Goal: Task Accomplishment & Management: Manage account settings

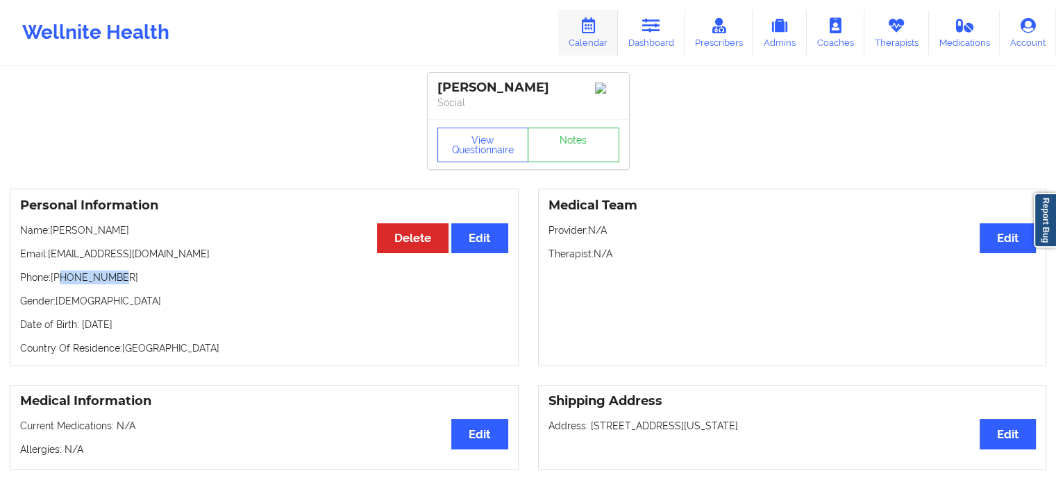
drag, startPoint x: 634, startPoint y: 27, endPoint x: 616, endPoint y: 51, distance: 30.3
click at [634, 27] on link "Dashboard" at bounding box center [651, 33] width 67 height 46
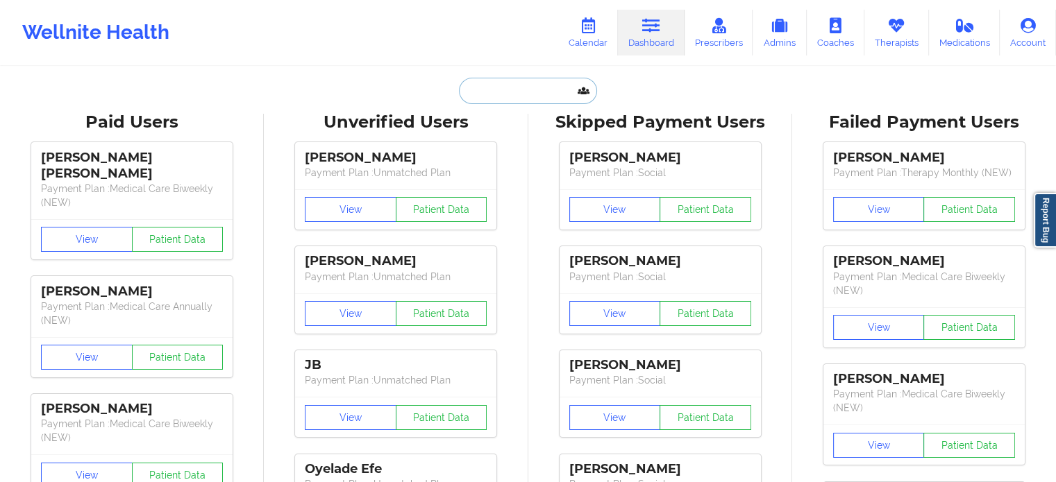
click at [510, 93] on input "text" at bounding box center [527, 91] width 137 height 26
paste input "[EMAIL_ADDRESS][DOMAIN_NAME]"
type input "[EMAIL_ADDRESS][DOMAIN_NAME]"
click at [589, 25] on icon at bounding box center [588, 25] width 18 height 15
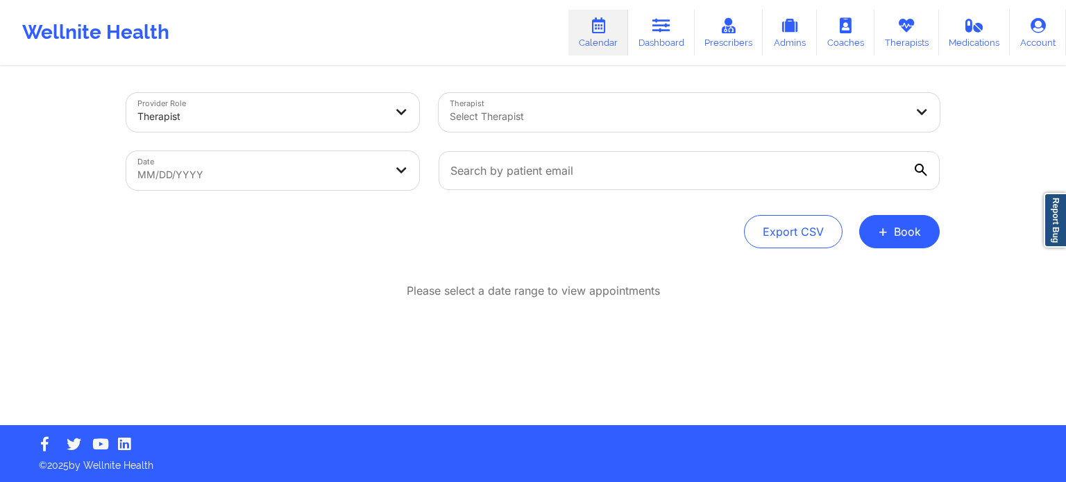
click at [308, 166] on body "Wellnite Health Calendar Dashboard Prescribers Admins Coaches Therapists Medica…" at bounding box center [533, 241] width 1066 height 482
select select "2025-8"
select select "2025-9"
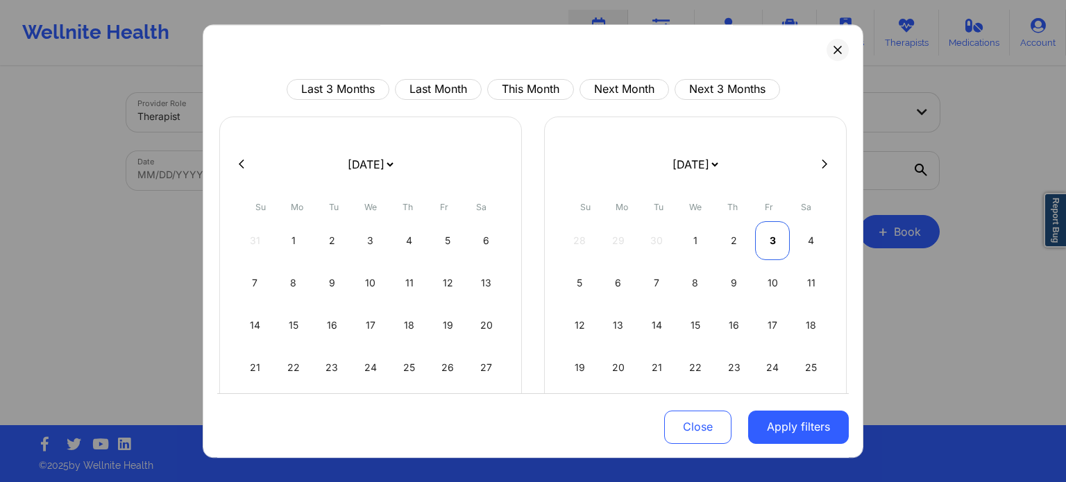
click at [755, 239] on div "3" at bounding box center [772, 240] width 35 height 39
select select "2025-9"
select select "2025-10"
select select "2025-9"
select select "2025-10"
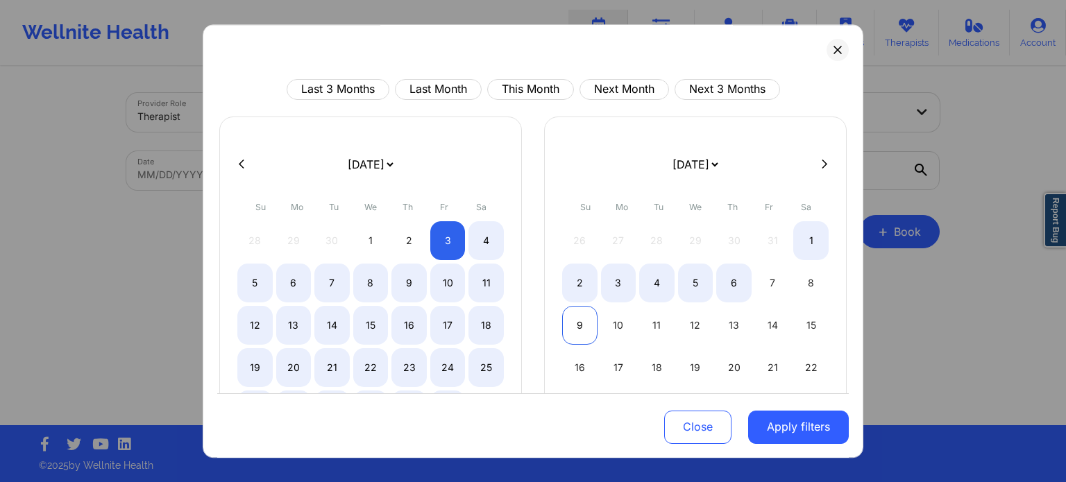
select select "2025-9"
select select "2025-10"
select select "2025-9"
select select "2025-10"
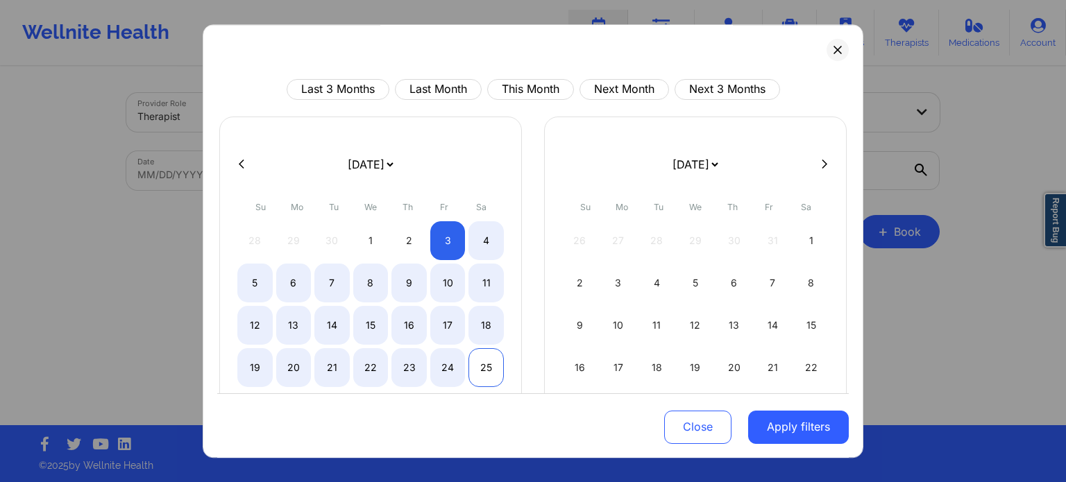
click at [489, 371] on div "25" at bounding box center [486, 367] width 35 height 39
select select "2025-9"
select select "2025-10"
click at [358, 283] on div "8" at bounding box center [370, 283] width 35 height 39
select select "2025-9"
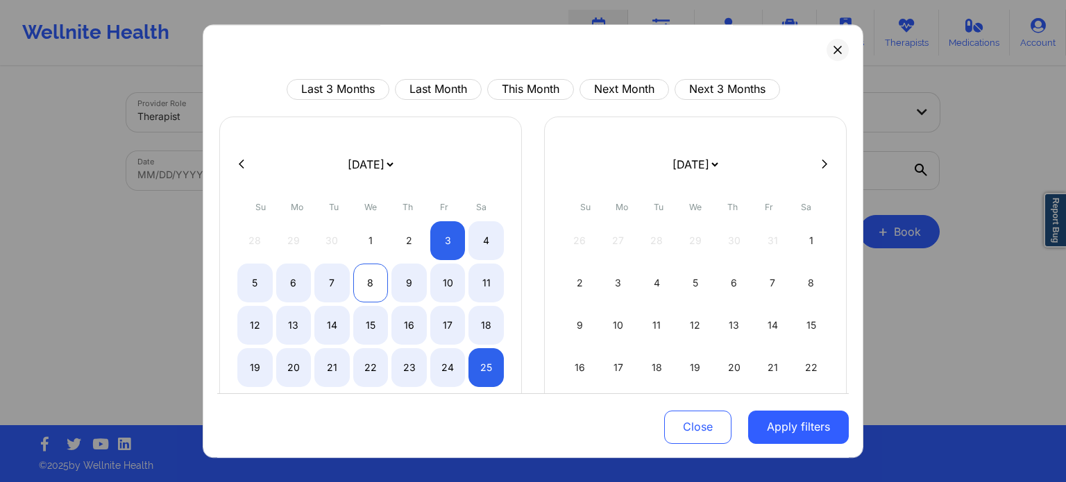
select select "2025-10"
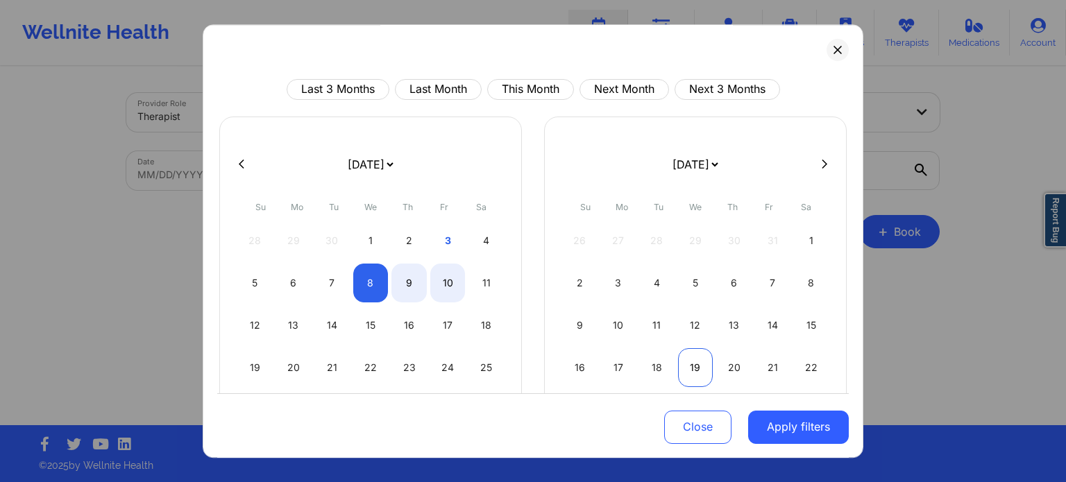
select select "2025-9"
select select "2025-10"
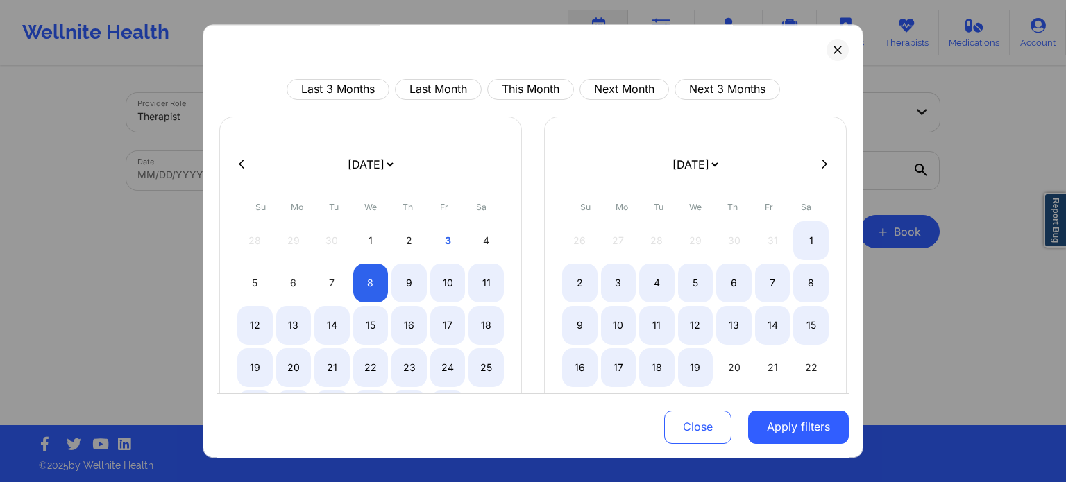
select select "2025-9"
select select "2025-10"
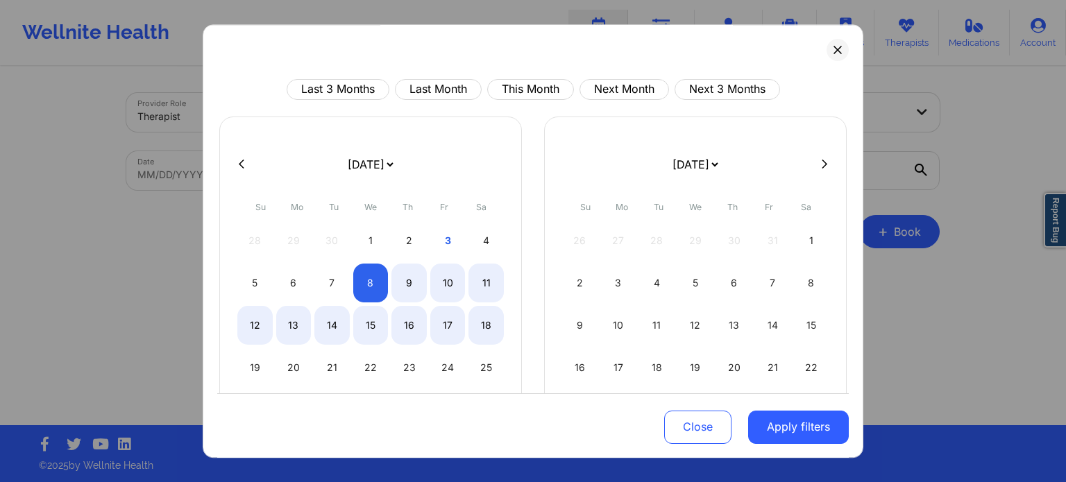
select select "2025-9"
select select "2025-10"
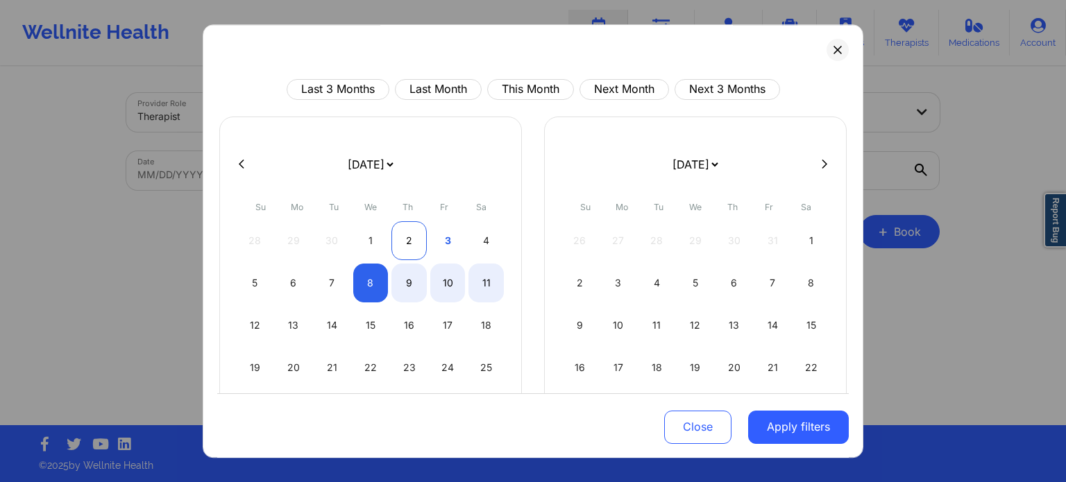
select select "2025-9"
select select "2025-10"
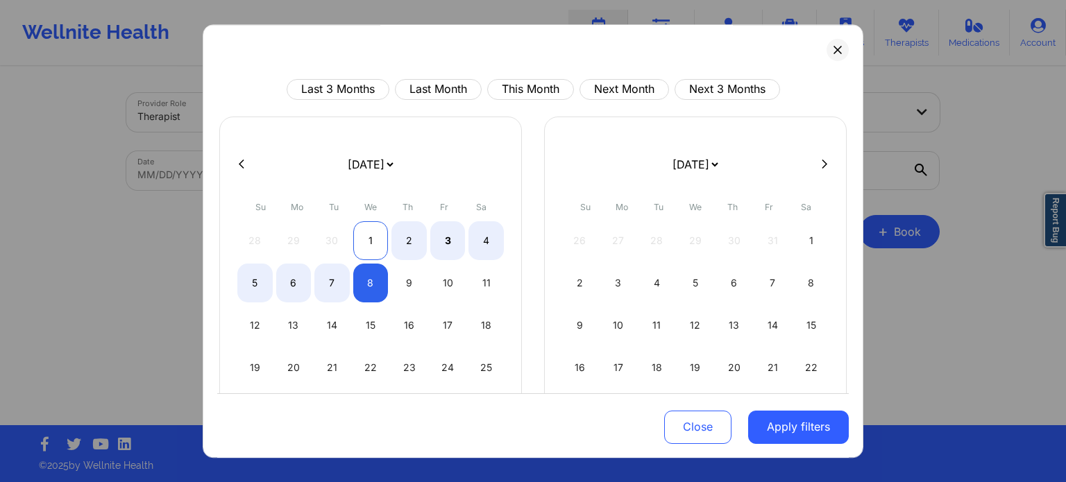
select select "2025-9"
select select "2025-10"
click at [380, 240] on div "1" at bounding box center [370, 240] width 35 height 39
select select "2025-9"
select select "2025-10"
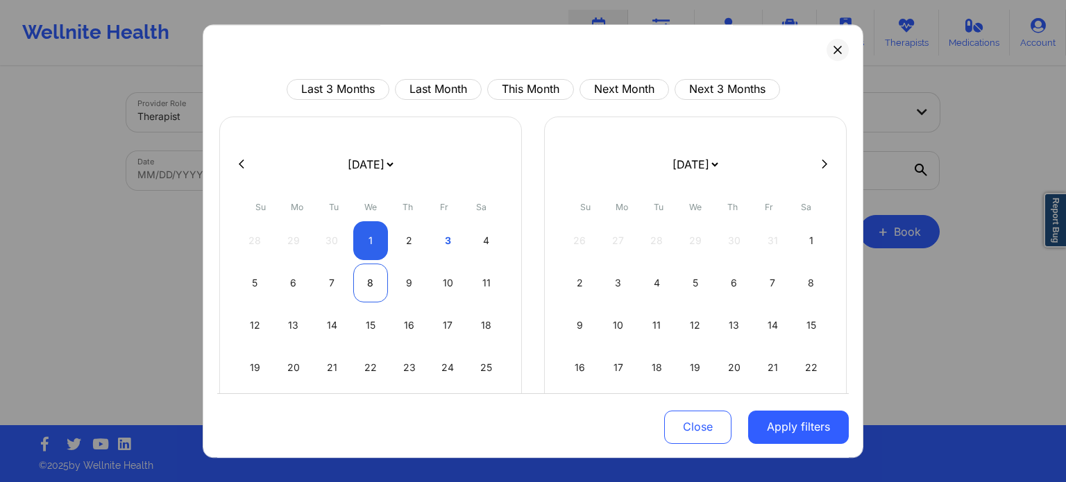
select select "2025-9"
select select "2025-10"
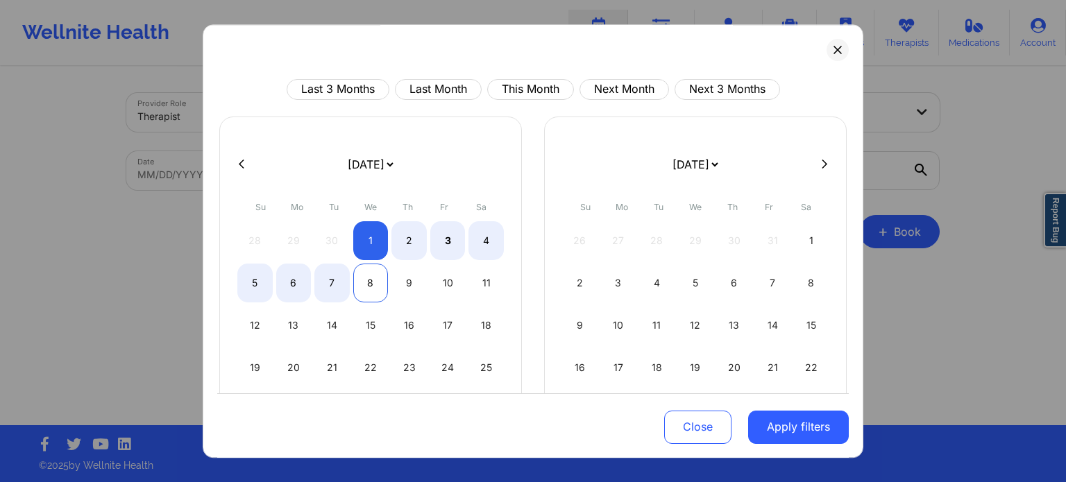
click at [367, 280] on div "8" at bounding box center [370, 283] width 35 height 39
select select "2025-9"
select select "2025-10"
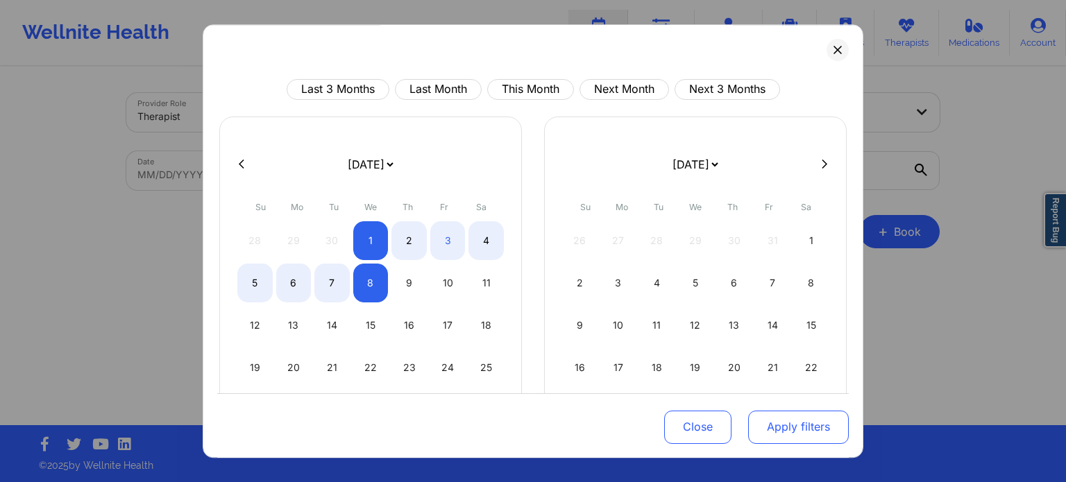
click at [818, 436] on button "Apply filters" at bounding box center [798, 426] width 101 height 33
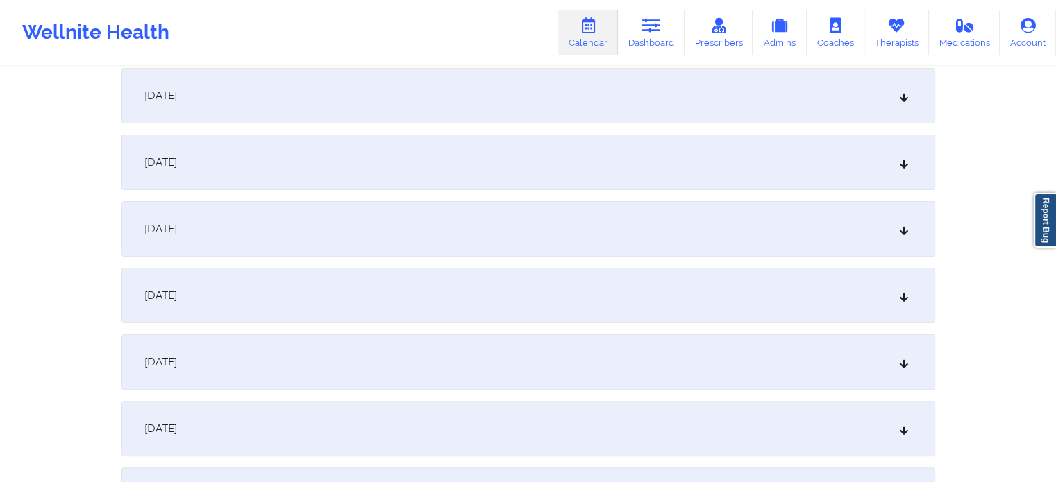
scroll to position [283, 0]
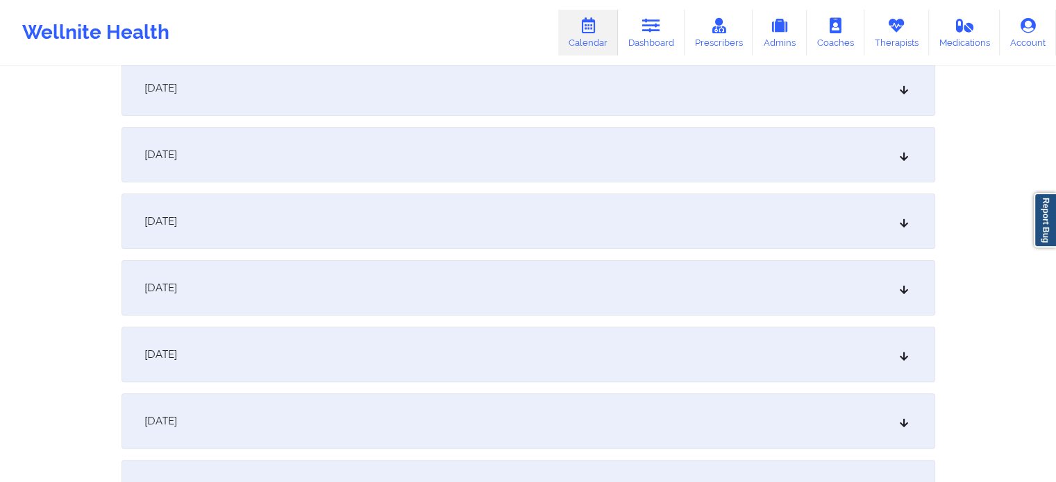
click at [419, 350] on div "[DATE]" at bounding box center [528, 355] width 814 height 56
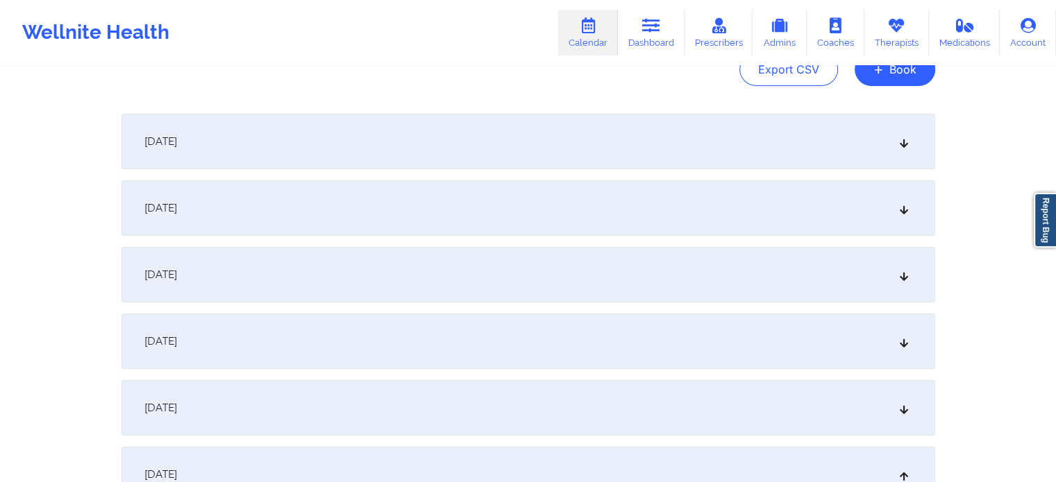
scroll to position [0, 0]
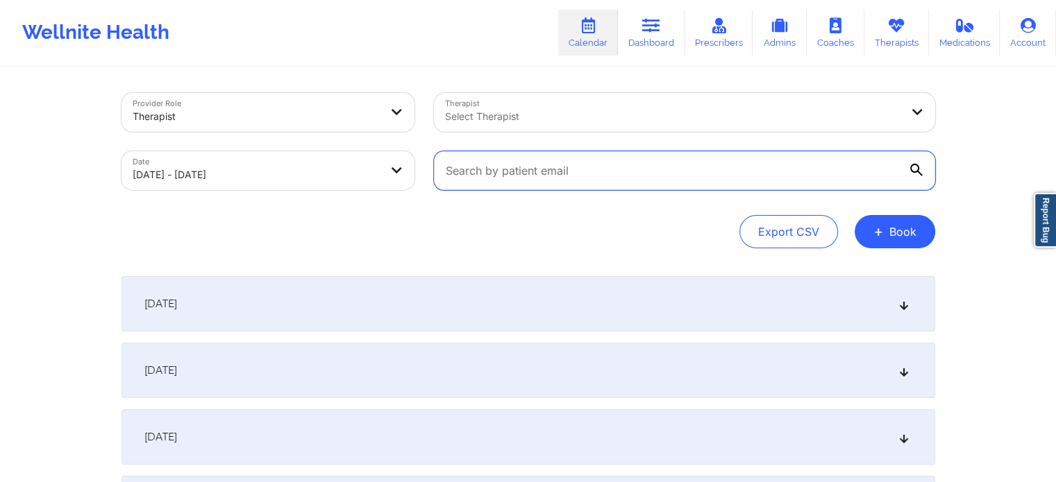
click at [559, 180] on input "text" at bounding box center [684, 170] width 501 height 39
paste input "[EMAIL_ADDRESS][DOMAIN_NAME]"
type input "[EMAIL_ADDRESS][DOMAIN_NAME]"
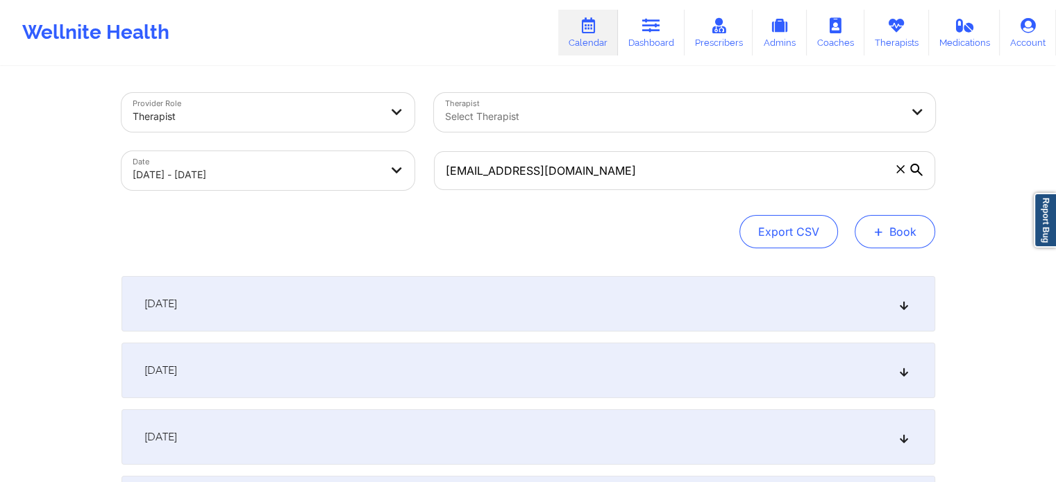
click at [891, 244] on button "+ Book" at bounding box center [895, 231] width 81 height 33
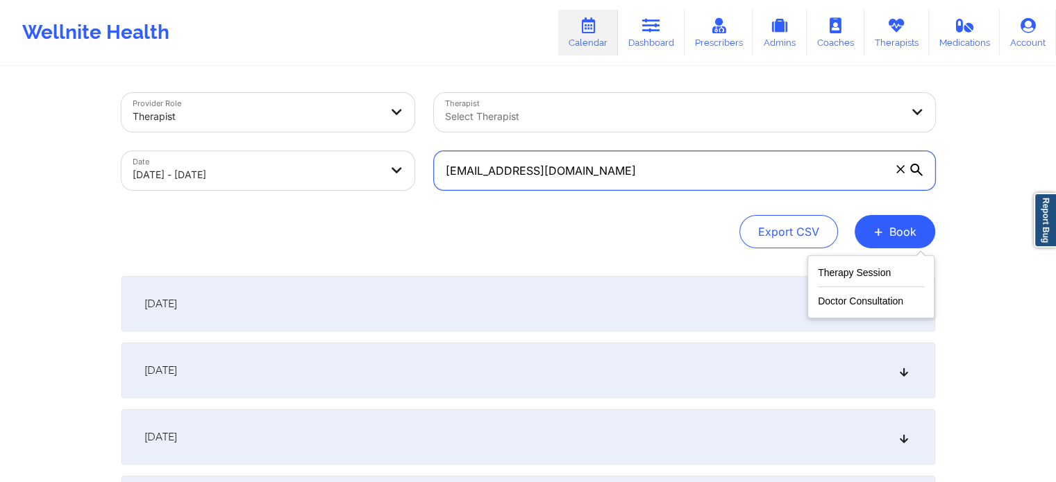
click at [925, 169] on input "[EMAIL_ADDRESS][DOMAIN_NAME]" at bounding box center [684, 170] width 501 height 39
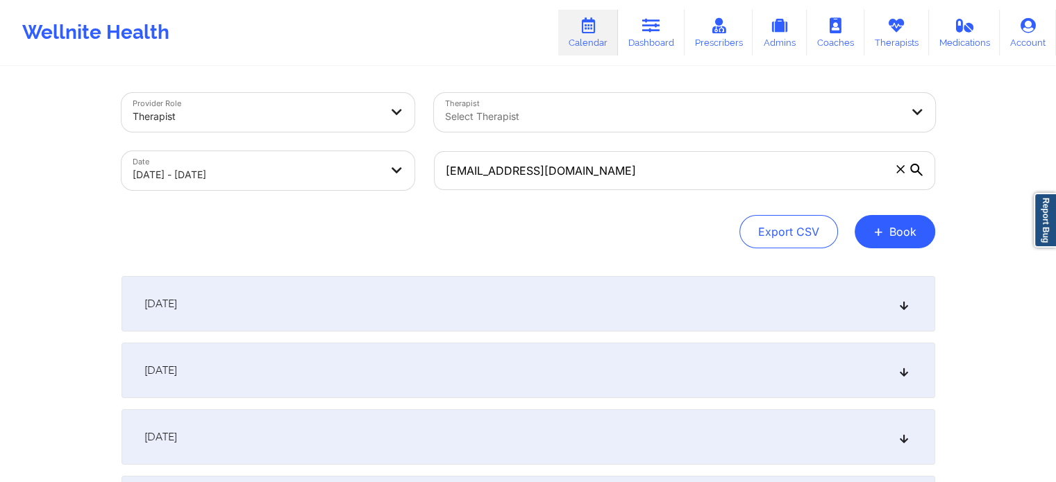
click at [915, 171] on icon at bounding box center [916, 170] width 12 height 12
click at [915, 171] on input "[EMAIL_ADDRESS][DOMAIN_NAME]" at bounding box center [684, 170] width 501 height 39
click at [916, 171] on icon at bounding box center [916, 170] width 12 height 12
click at [916, 171] on input "[EMAIL_ADDRESS][DOMAIN_NAME]" at bounding box center [684, 170] width 501 height 39
click at [907, 170] on input "[EMAIL_ADDRESS][DOMAIN_NAME]" at bounding box center [684, 170] width 501 height 39
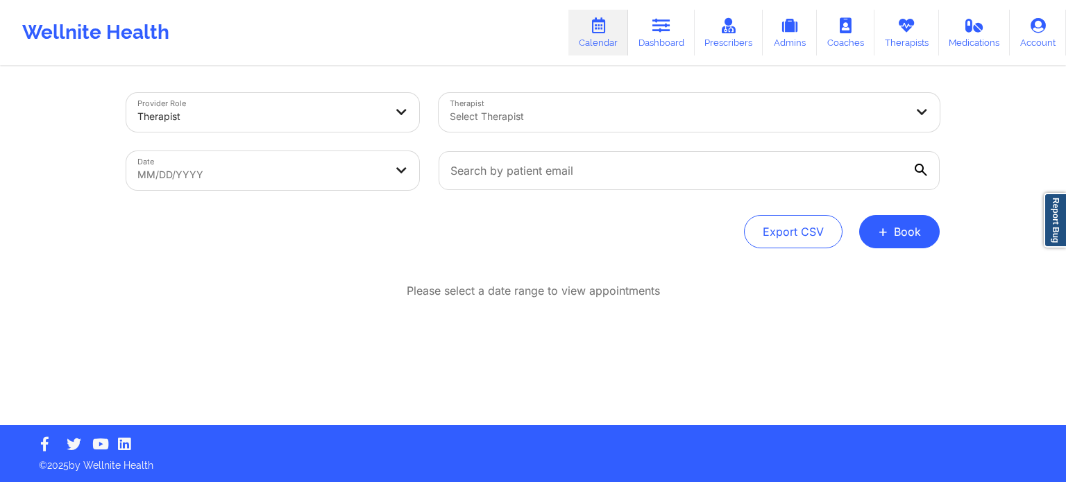
click at [355, 174] on body "Wellnite Health Calendar Dashboard Prescribers Admins Coaches Therapists Medica…" at bounding box center [533, 241] width 1066 height 482
select select "2025-8"
select select "2025-9"
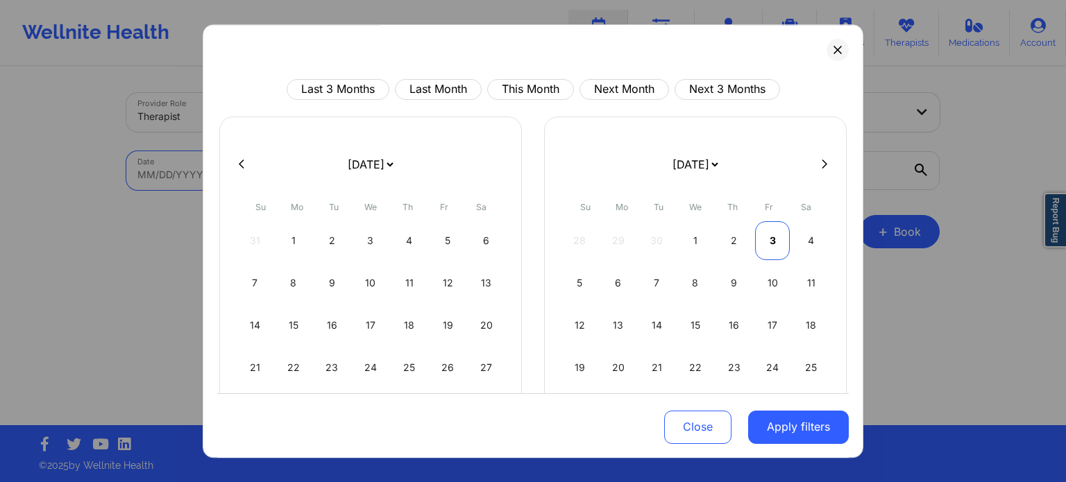
click at [769, 239] on div "3" at bounding box center [772, 240] width 35 height 39
select select "2025-9"
select select "2025-10"
select select "2025-9"
select select "2025-10"
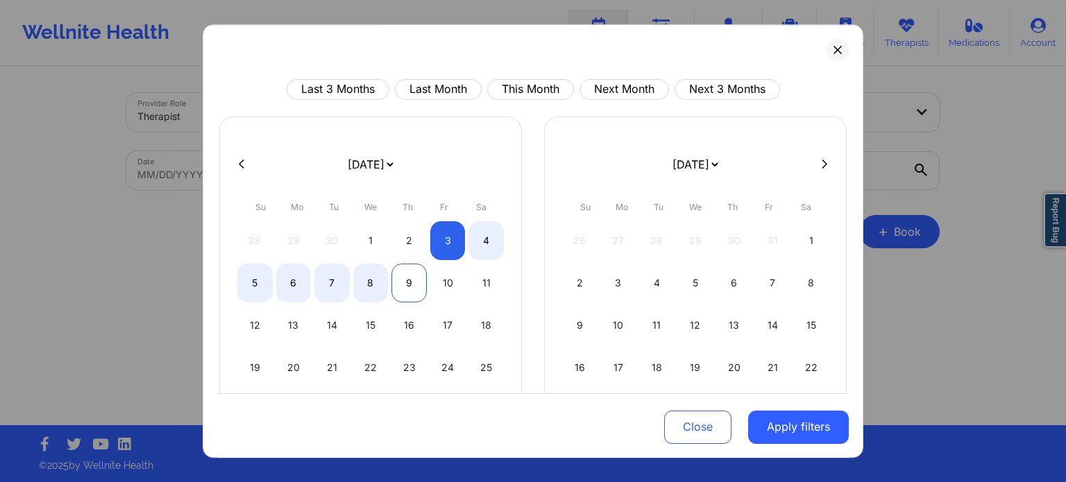
select select "2025-9"
select select "2025-10"
click at [419, 289] on div "9" at bounding box center [409, 283] width 35 height 39
select select "2025-9"
select select "2025-10"
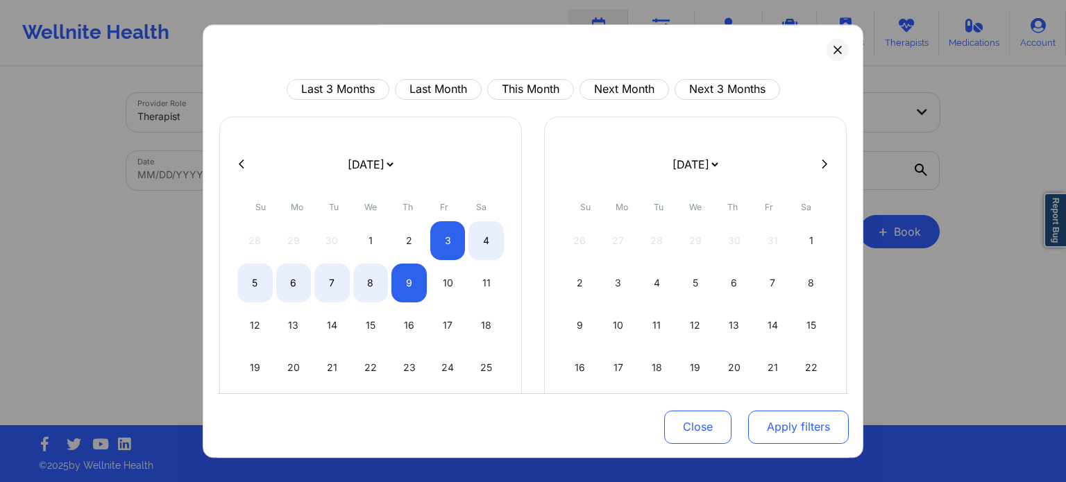
click at [802, 424] on button "Apply filters" at bounding box center [798, 426] width 101 height 33
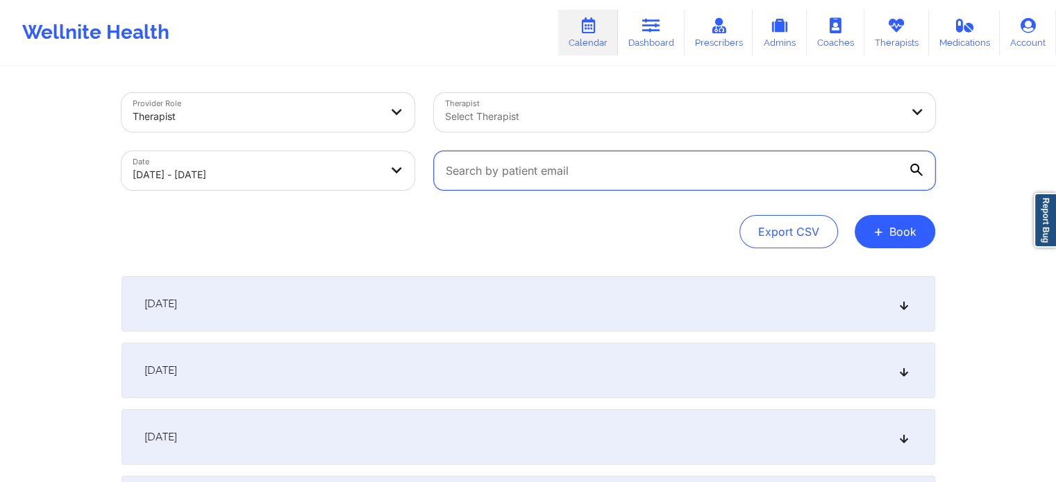
click at [498, 177] on input "text" at bounding box center [684, 170] width 501 height 39
paste input "[EMAIL_ADDRESS][DOMAIN_NAME]"
type input "[EMAIL_ADDRESS][DOMAIN_NAME]"
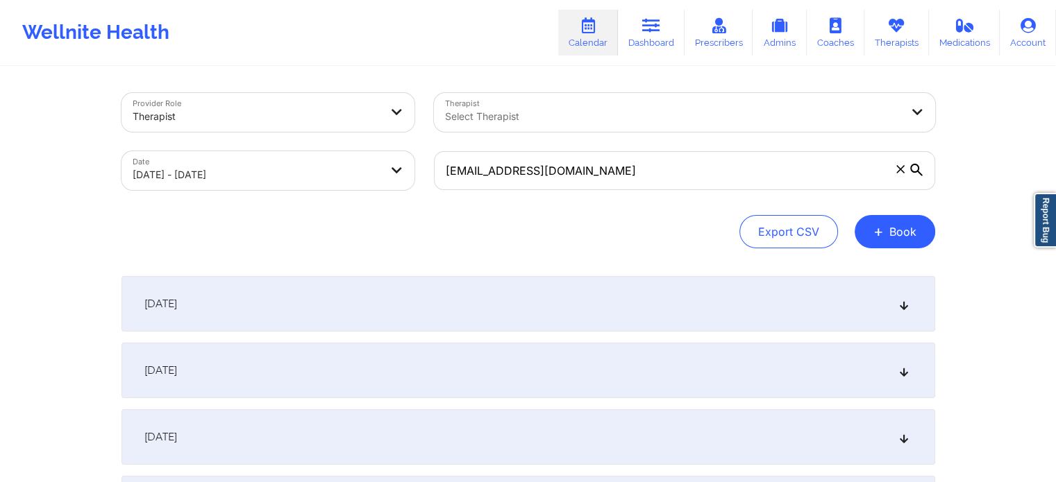
click at [301, 172] on body "Wellnite Health Calendar Dashboard Prescribers Admins Coaches Therapists Medica…" at bounding box center [528, 241] width 1056 height 482
select select "2025-9"
select select "2025-10"
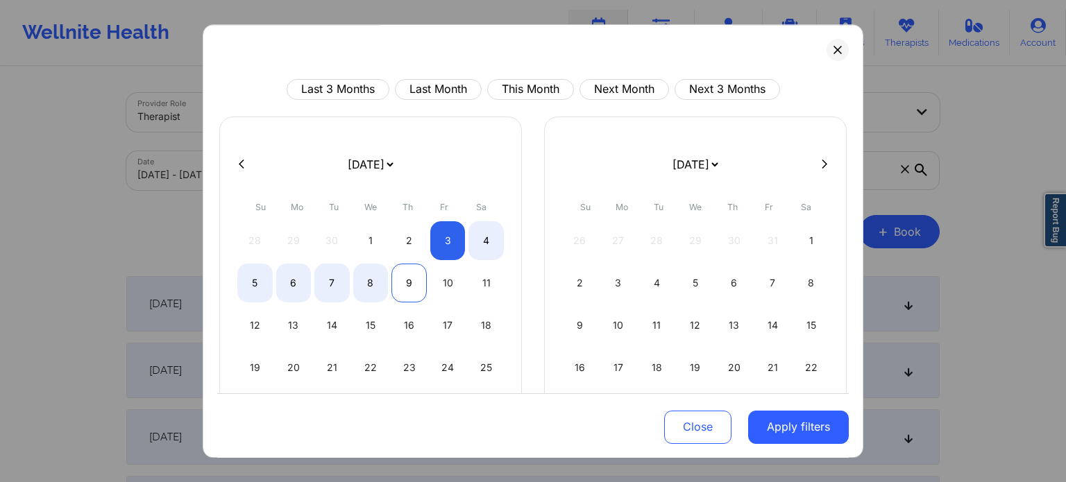
click at [416, 283] on div "9" at bounding box center [409, 283] width 35 height 39
select select "2025-9"
select select "2025-10"
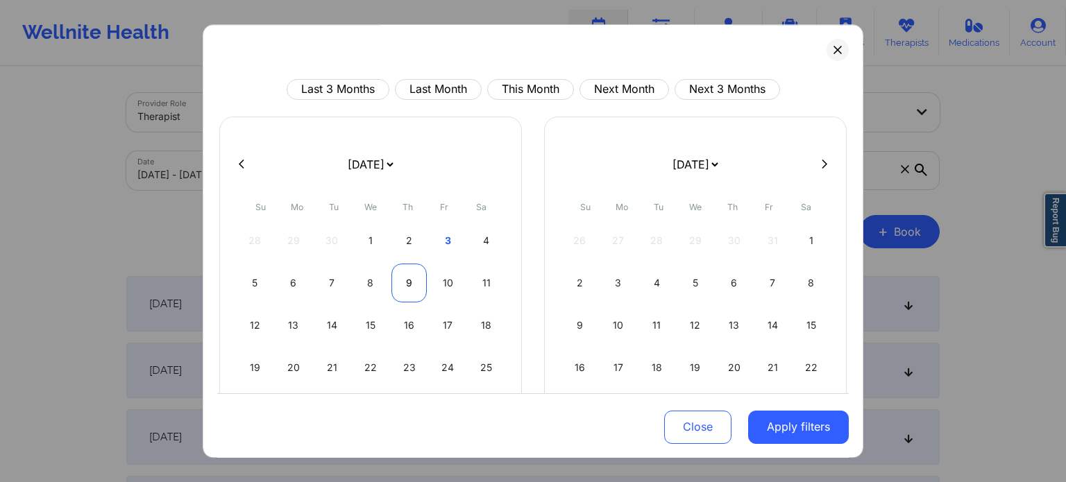
click at [416, 283] on div "9" at bounding box center [409, 283] width 35 height 39
select select "2025-9"
select select "2025-10"
click at [441, 239] on div "3" at bounding box center [447, 240] width 35 height 39
select select "2025-9"
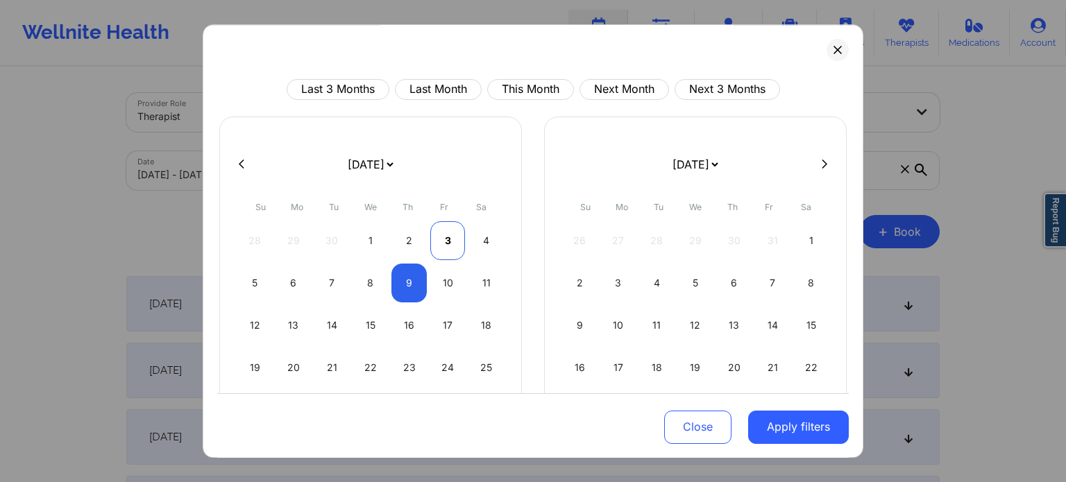
select select "2025-10"
select select "2025-9"
select select "2025-10"
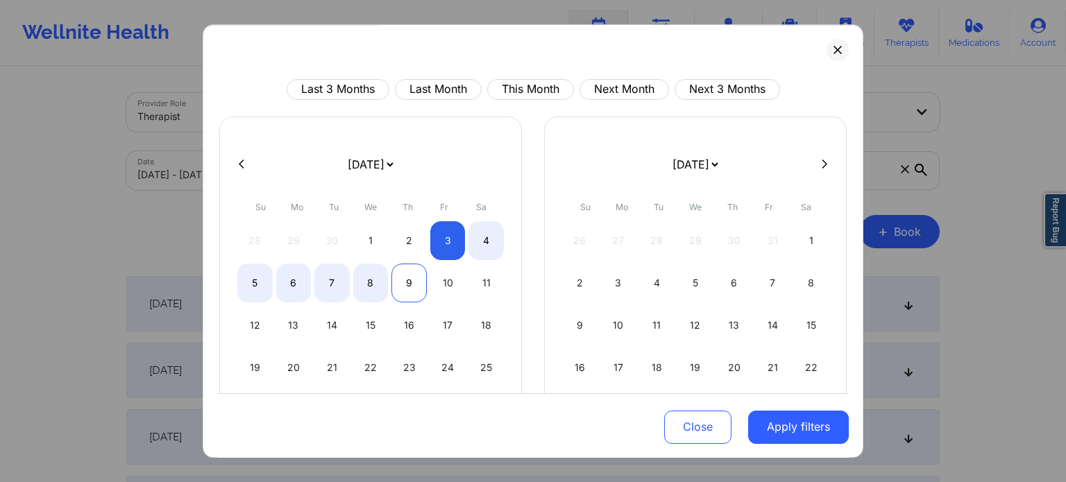
click at [402, 271] on div "9" at bounding box center [409, 283] width 35 height 39
select select "2025-9"
select select "2025-10"
click at [794, 432] on button "Apply filters" at bounding box center [798, 426] width 101 height 33
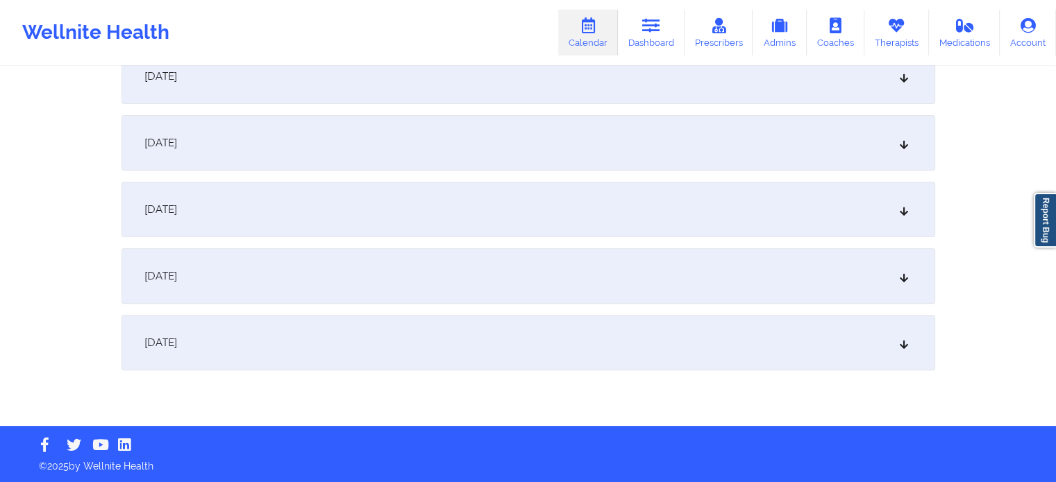
scroll to position [319, 0]
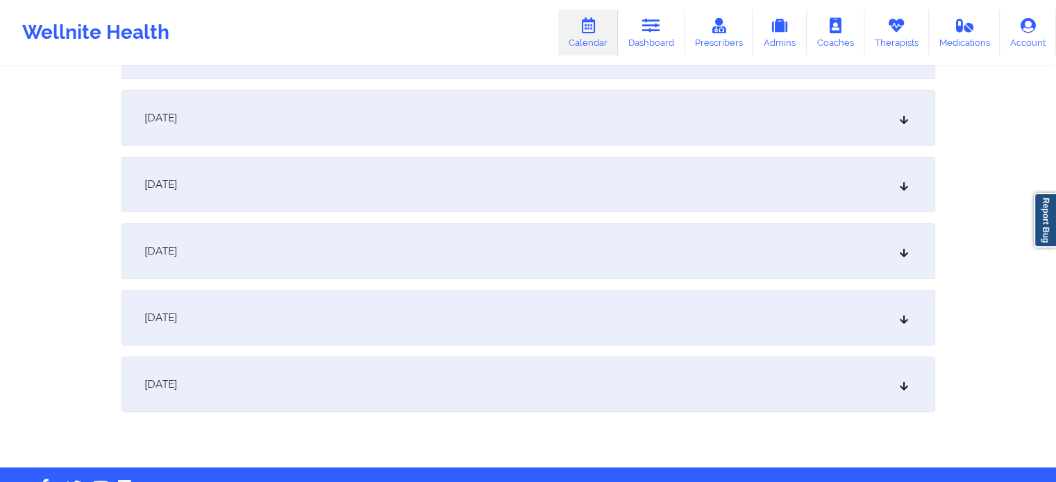
click at [510, 238] on div "[DATE]" at bounding box center [528, 252] width 814 height 56
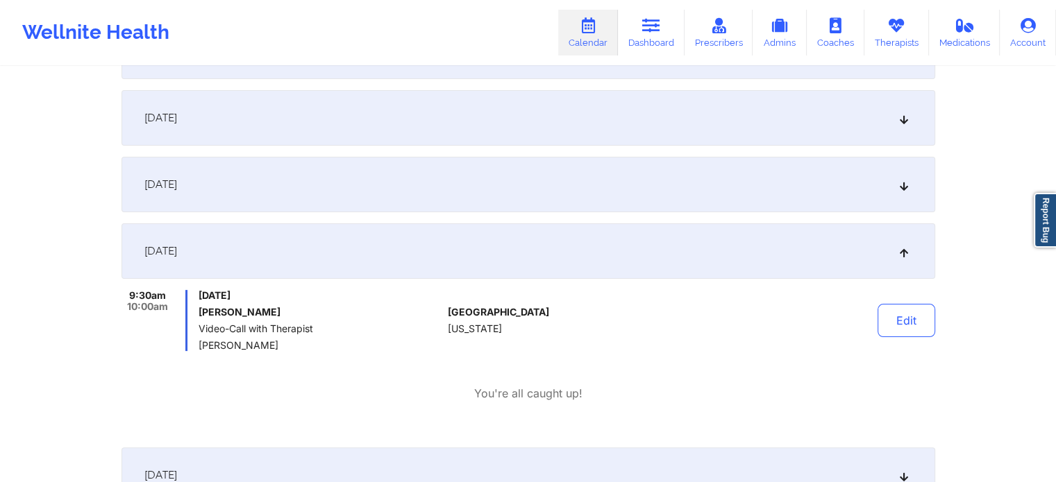
scroll to position [381, 0]
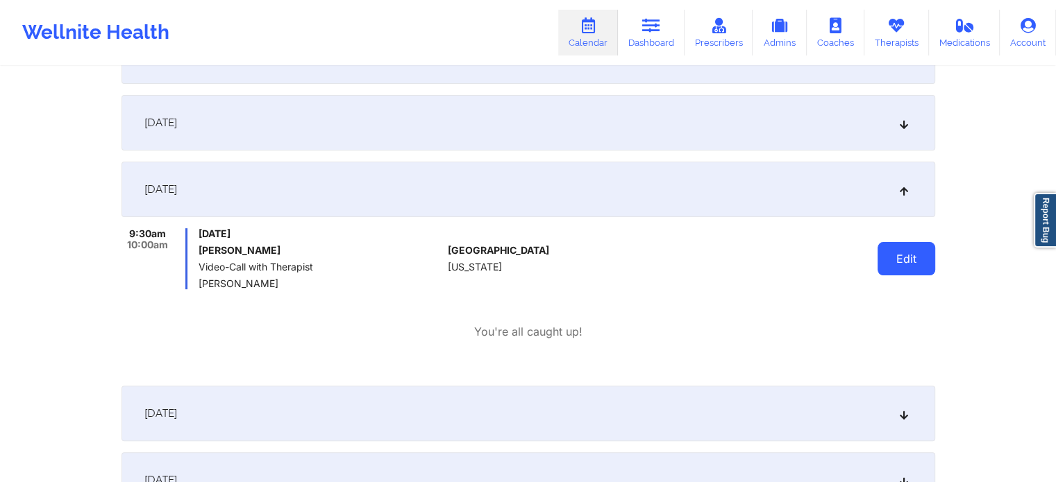
click at [909, 245] on button "Edit" at bounding box center [906, 258] width 58 height 33
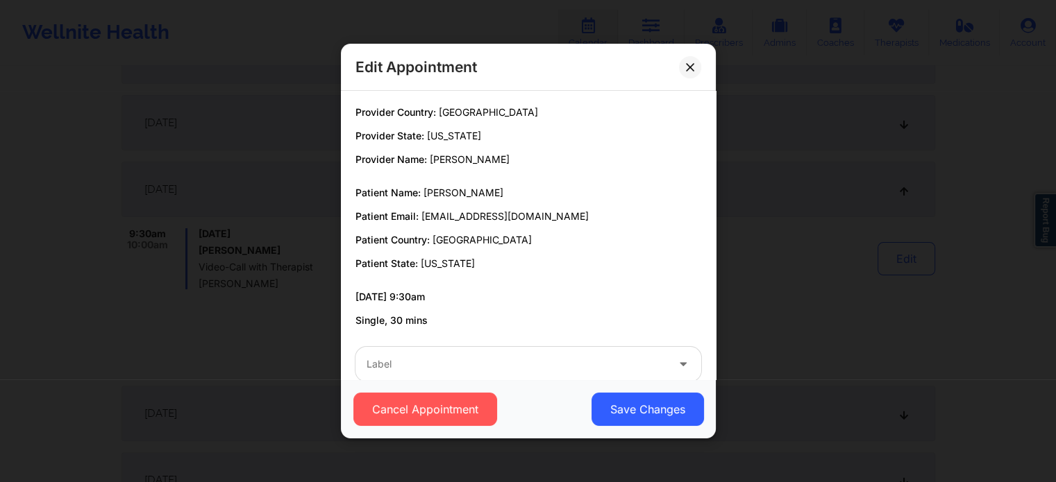
scroll to position [26, 0]
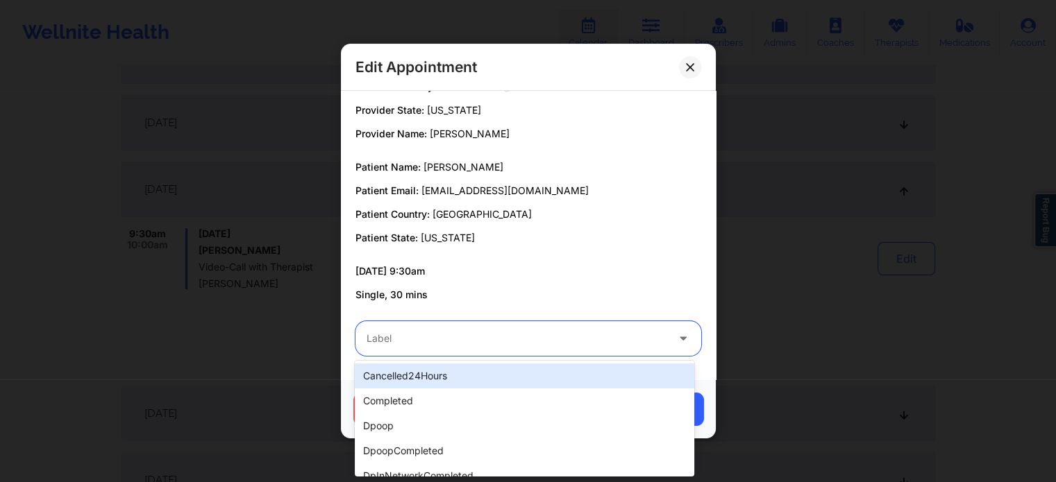
click at [468, 327] on div "Label" at bounding box center [511, 338] width 312 height 35
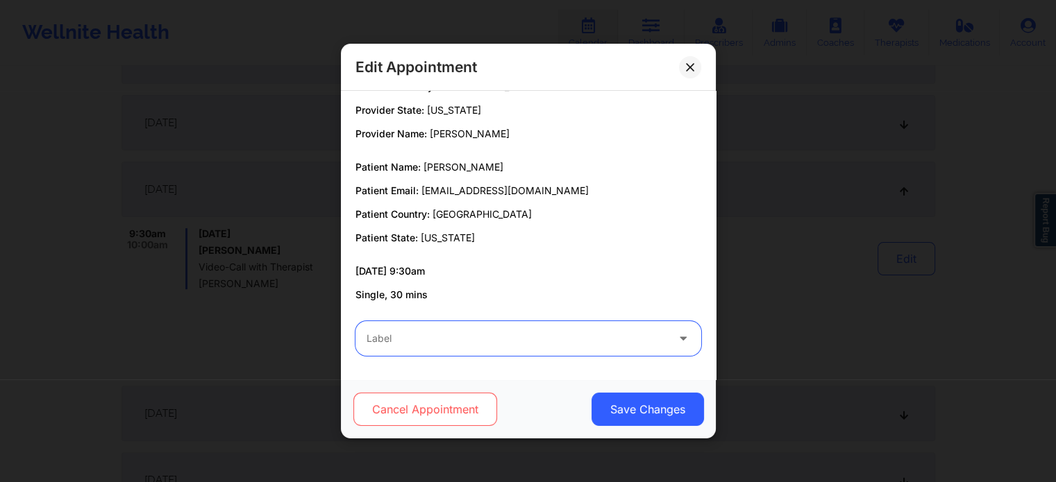
click at [423, 405] on button "Cancel Appointment" at bounding box center [425, 409] width 144 height 33
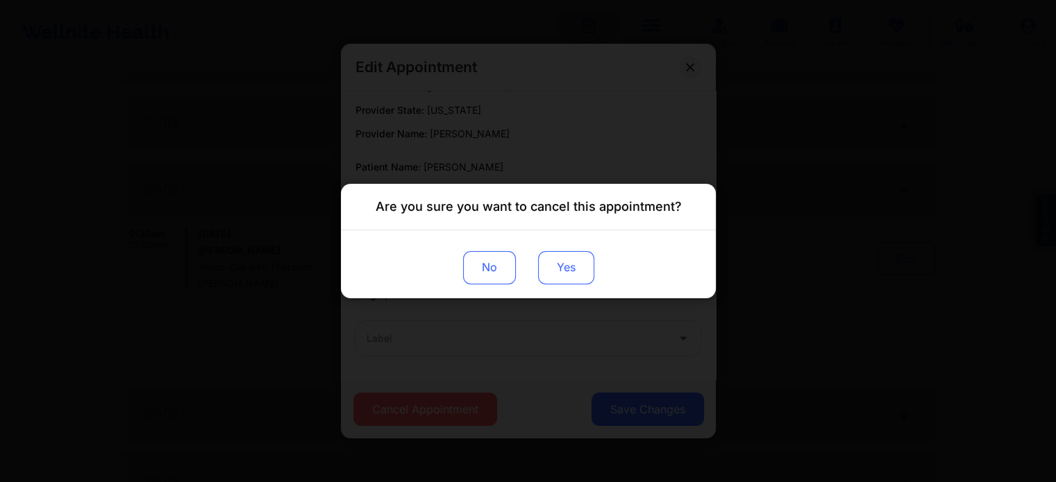
click at [556, 269] on button "Yes" at bounding box center [565, 267] width 56 height 33
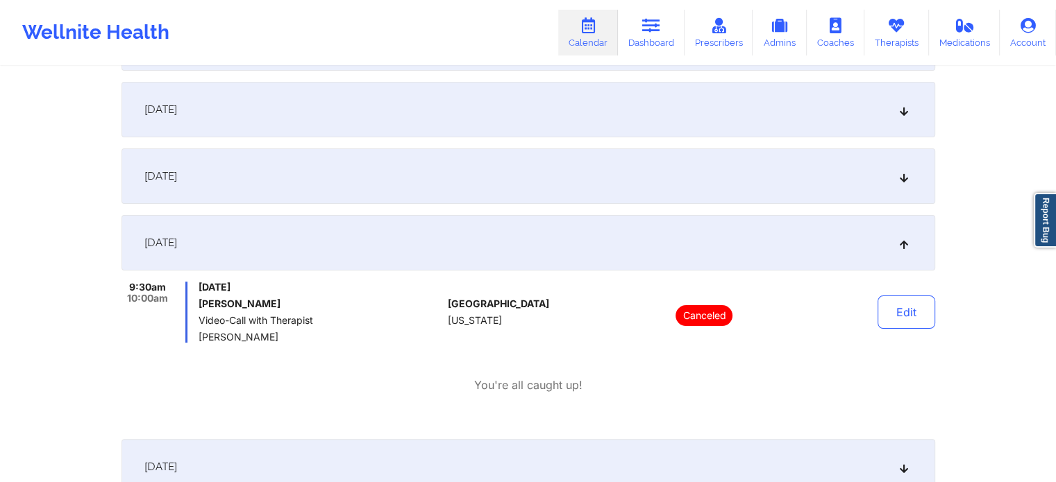
scroll to position [314, 0]
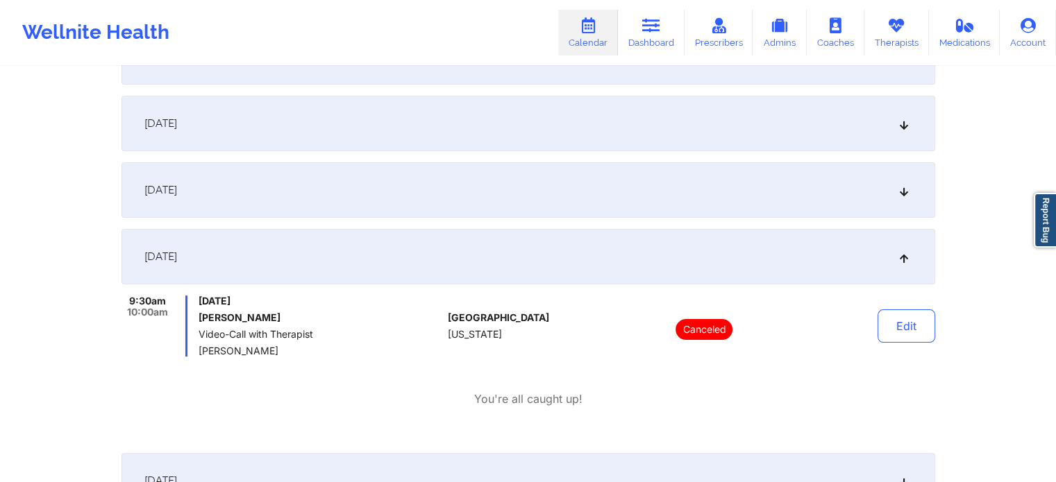
click at [491, 175] on div "[DATE]" at bounding box center [528, 190] width 814 height 56
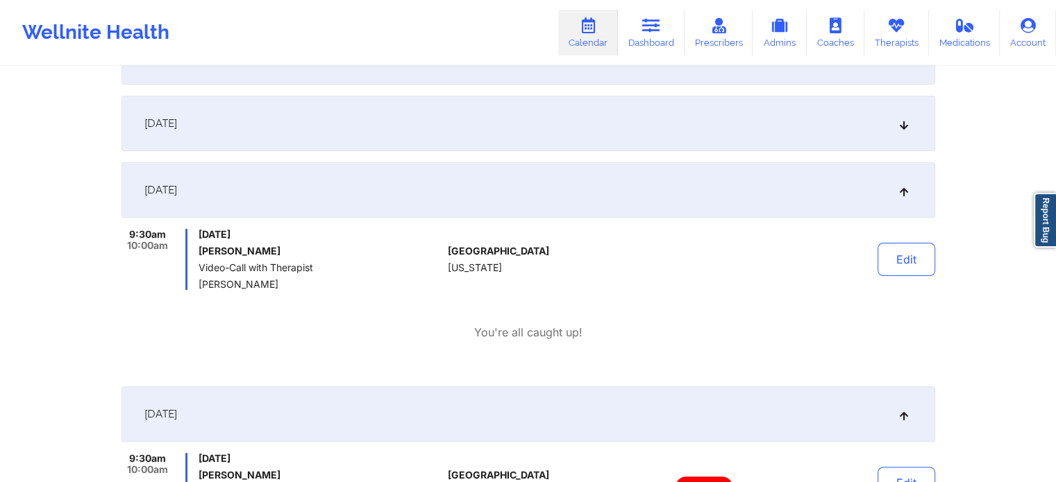
click at [586, 201] on div "[DATE]" at bounding box center [528, 190] width 814 height 56
